Goal: Information Seeking & Learning: Learn about a topic

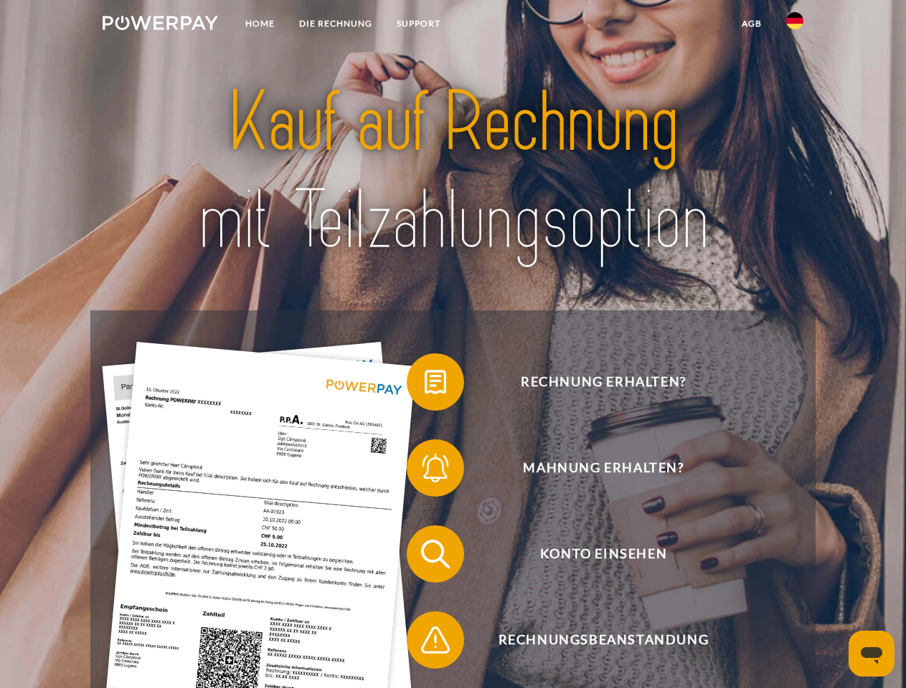
click at [160, 25] on img at bounding box center [160, 23] width 115 height 14
click at [795, 25] on img at bounding box center [794, 20] width 17 height 17
click at [751, 24] on link "agb" at bounding box center [751, 24] width 44 height 26
click at [425, 385] on span at bounding box center [414, 382] width 72 height 72
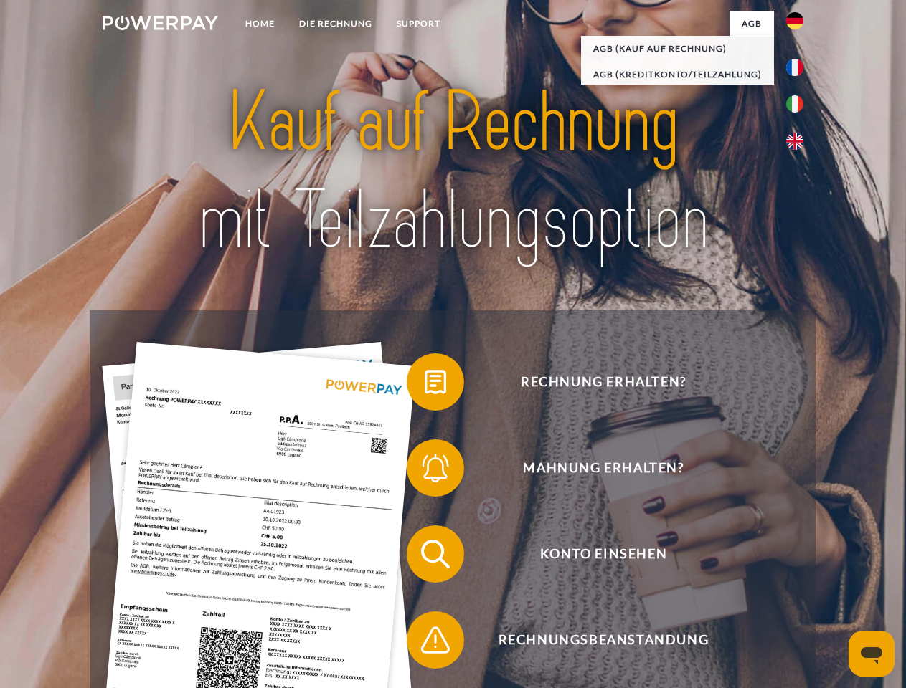
click at [425, 471] on span at bounding box center [414, 468] width 72 height 72
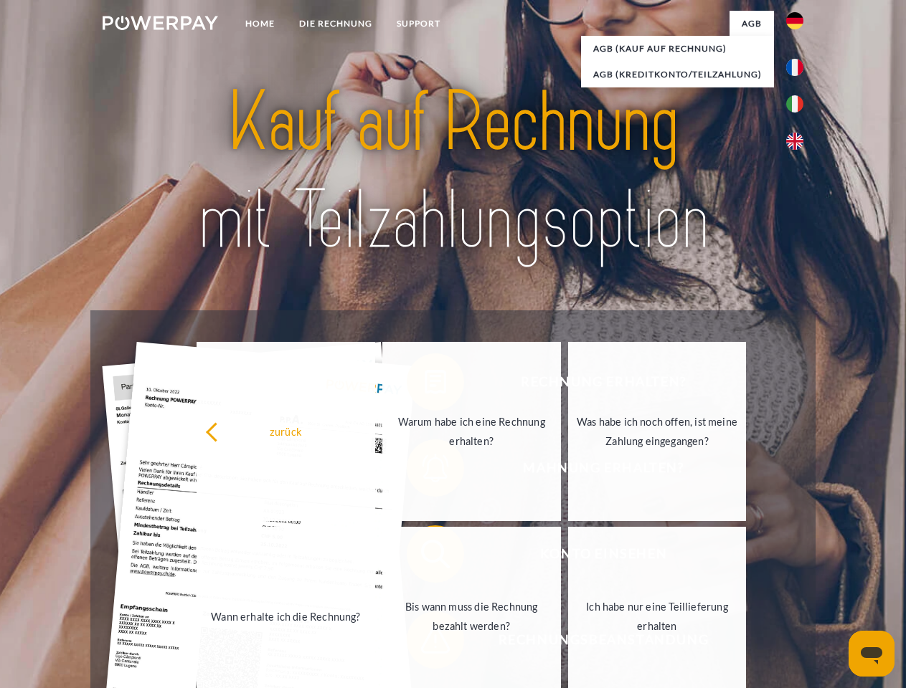
click at [425, 557] on link "Bis wann muss die Rechnung bezahlt werden?" at bounding box center [471, 616] width 179 height 179
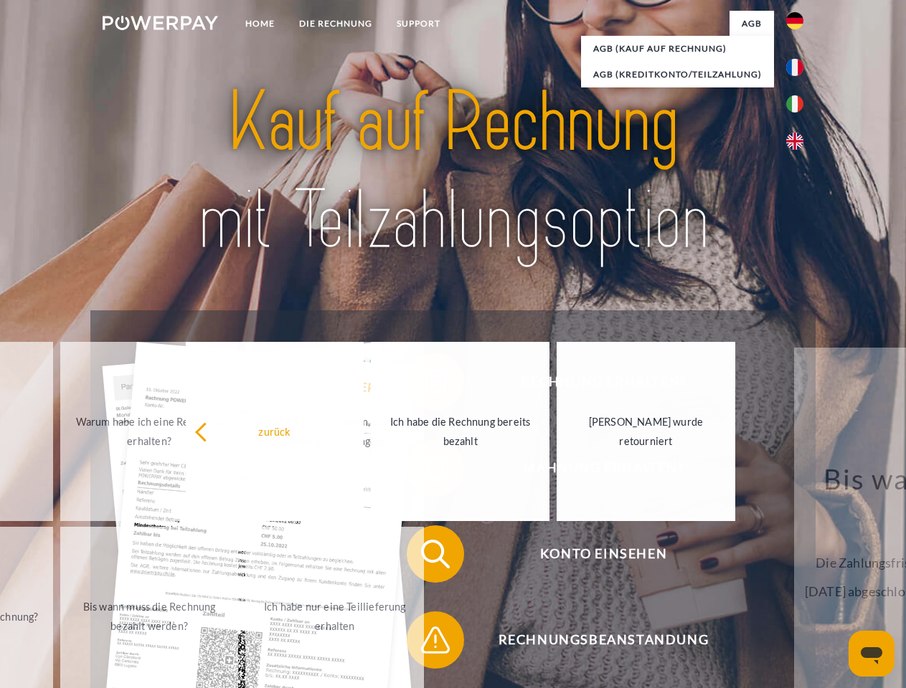
click at [425, 643] on span at bounding box center [414, 640] width 72 height 72
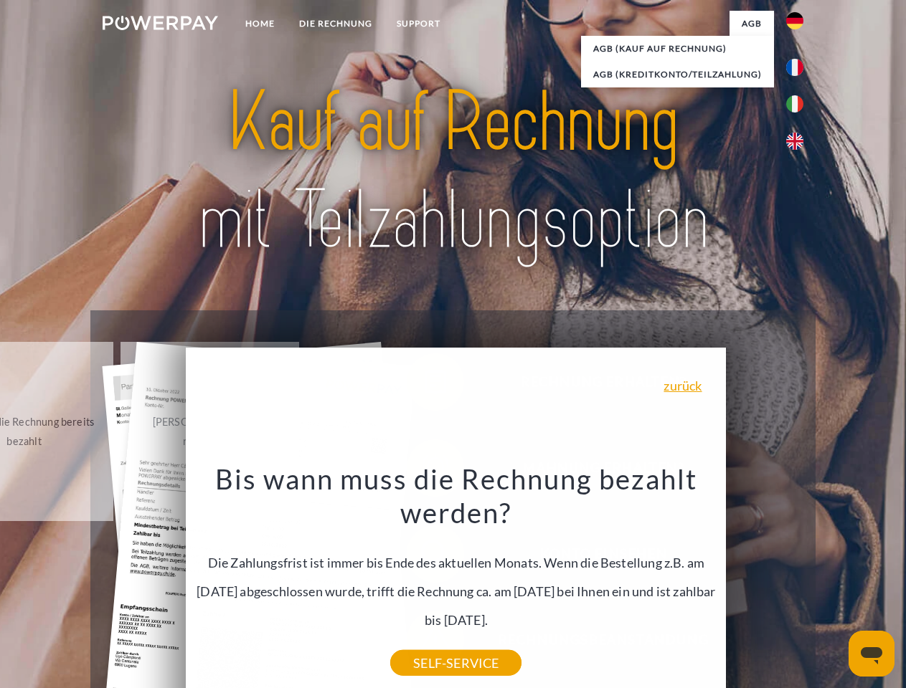
click at [871, 654] on icon "Messaging-Fenster öffnen" at bounding box center [871, 656] width 22 height 17
